Goal: Find specific page/section: Find specific page/section

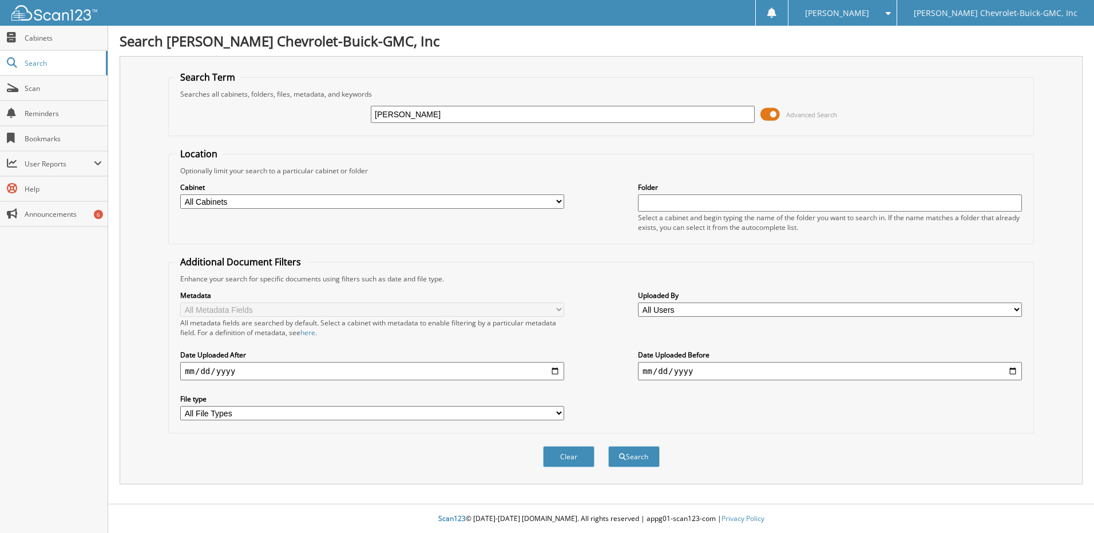
type input "Braswell"
click at [608, 446] on button "Search" at bounding box center [633, 456] width 51 height 21
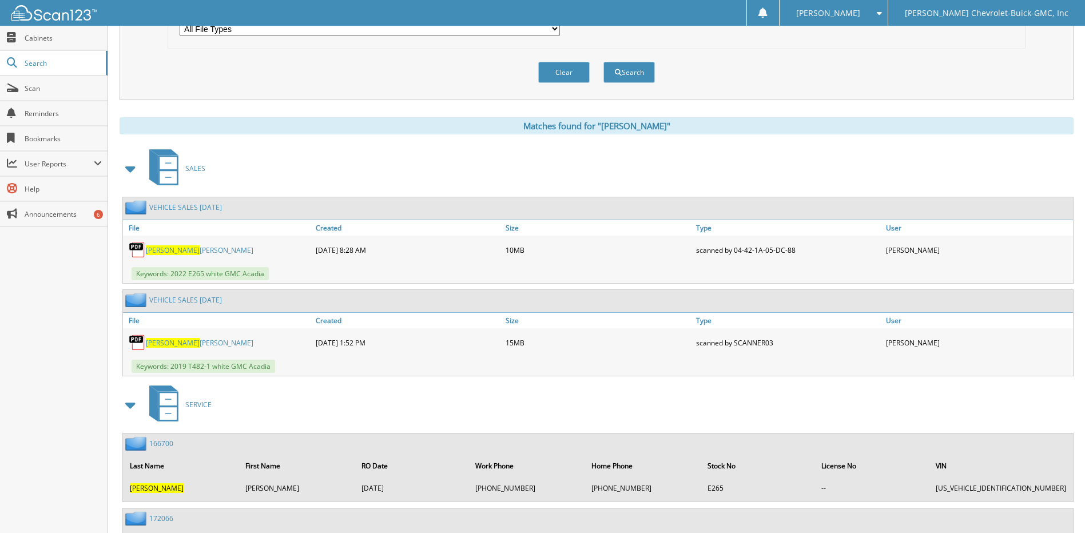
scroll to position [400, 0]
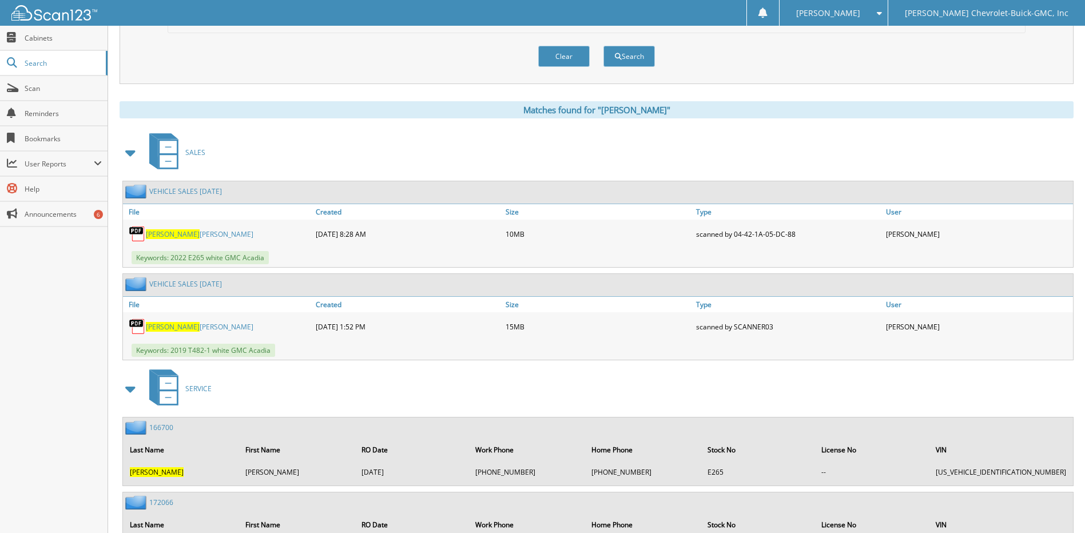
click at [194, 327] on link "[PERSON_NAME] [PERSON_NAME]" at bounding box center [200, 327] width 108 height 10
click at [186, 233] on link "[PERSON_NAME] [PERSON_NAME]" at bounding box center [200, 234] width 108 height 10
click at [41, 63] on span "Search" at bounding box center [63, 63] width 76 height 10
